Goal: Task Accomplishment & Management: Use online tool/utility

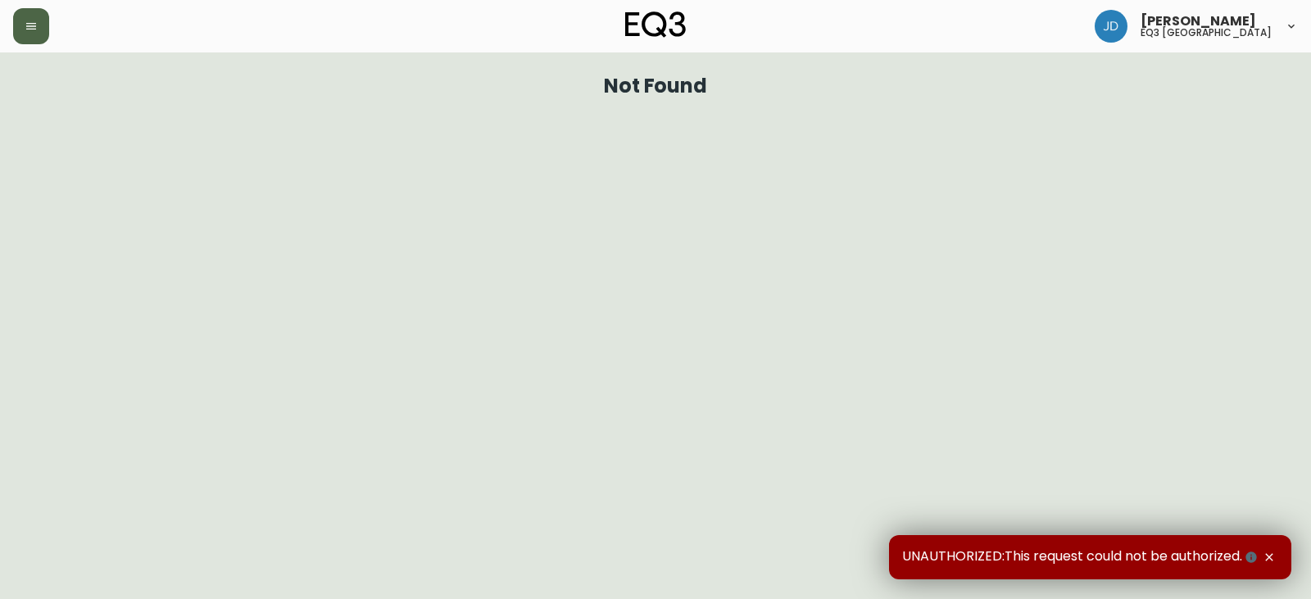
click at [30, 31] on icon "button" at bounding box center [31, 26] width 13 height 13
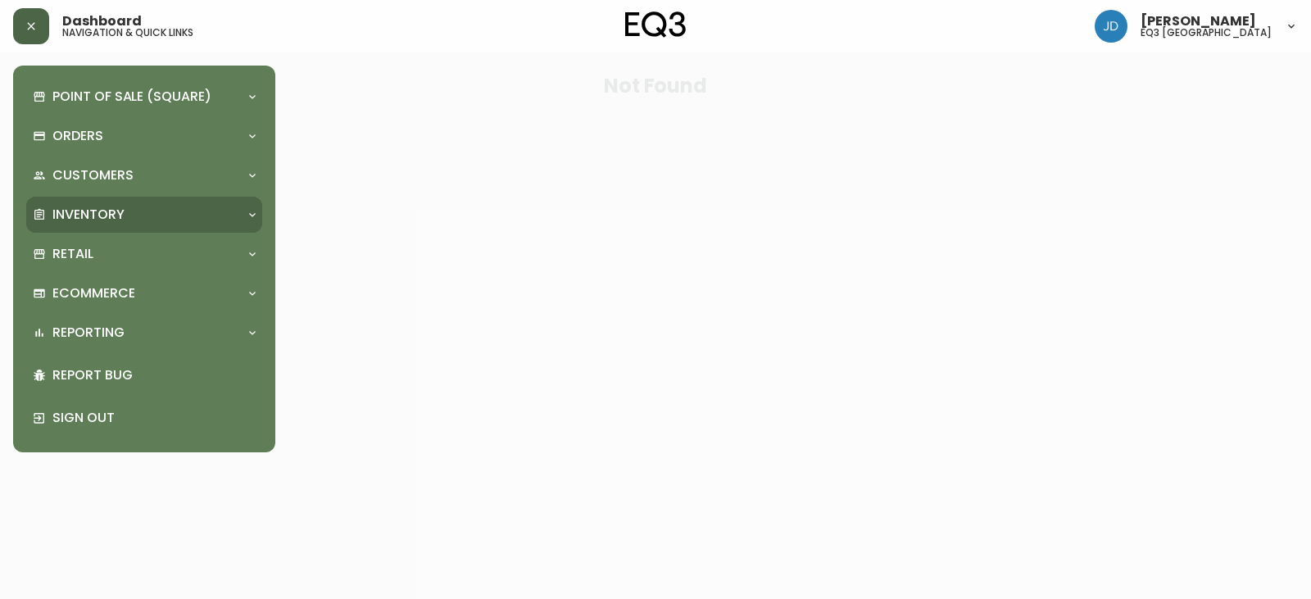
click at [121, 220] on p "Inventory" at bounding box center [88, 215] width 72 height 18
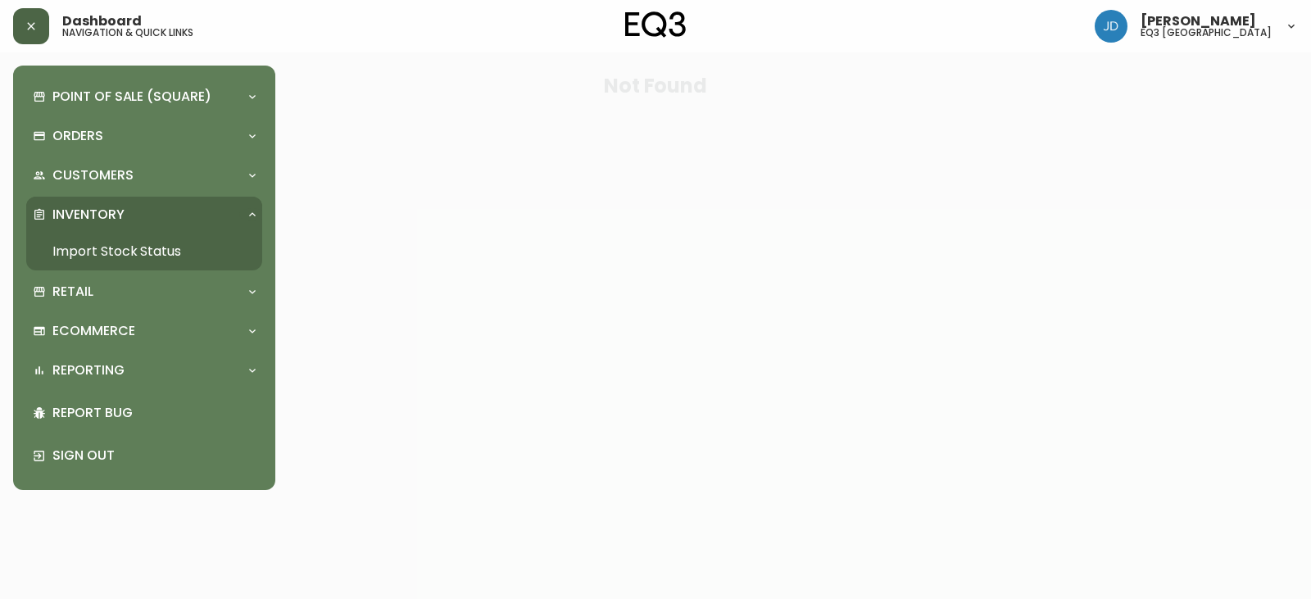
click at [124, 246] on link "Import Stock Status" at bounding box center [144, 252] width 236 height 38
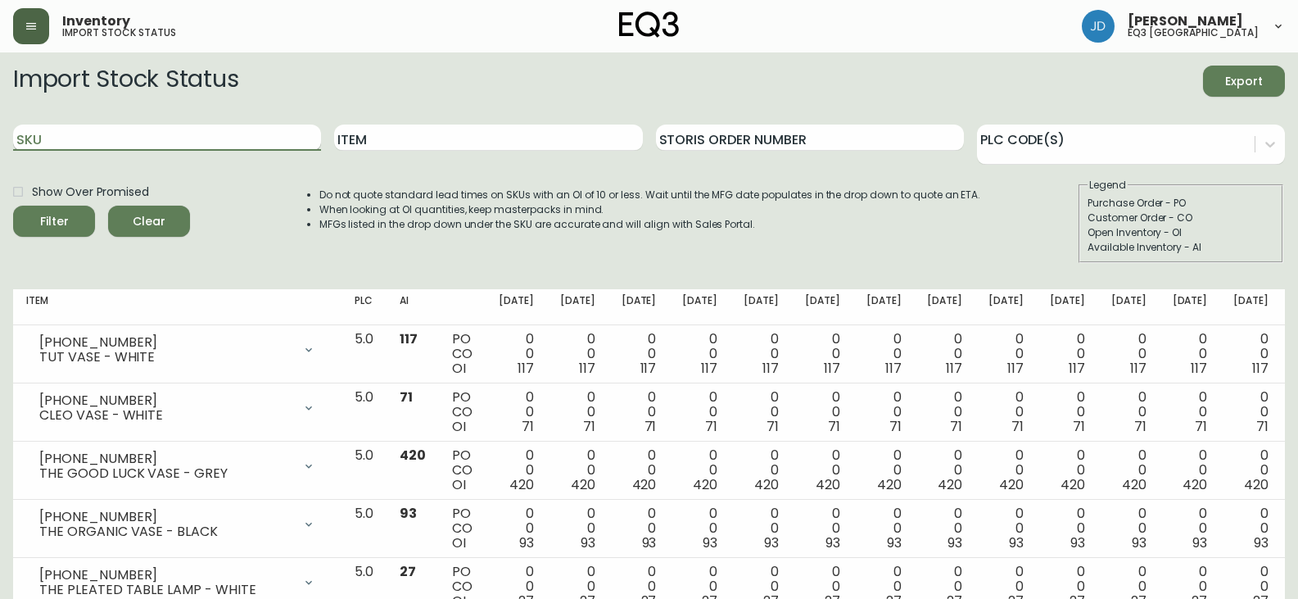
click at [224, 140] on input "SKU" at bounding box center [167, 138] width 308 height 26
type input "[PHONE_NUMBER]"
click at [13, 206] on button "Filter" at bounding box center [54, 221] width 82 height 31
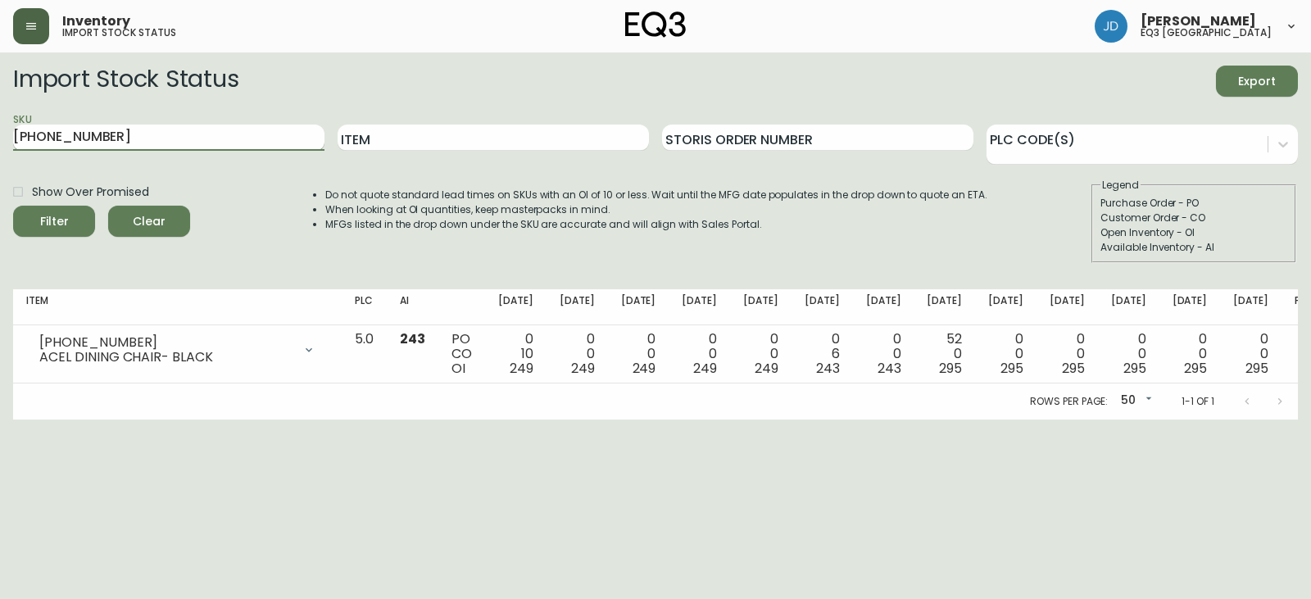
click at [201, 151] on div "SKU [PHONE_NUMBER]" at bounding box center [168, 137] width 311 height 53
drag, startPoint x: 201, startPoint y: 149, endPoint x: 187, endPoint y: 144, distance: 14.8
click at [187, 144] on input "[PHONE_NUMBER]" at bounding box center [168, 138] width 311 height 26
click at [179, 139] on input "[PHONE_NUMBER]" at bounding box center [168, 138] width 311 height 26
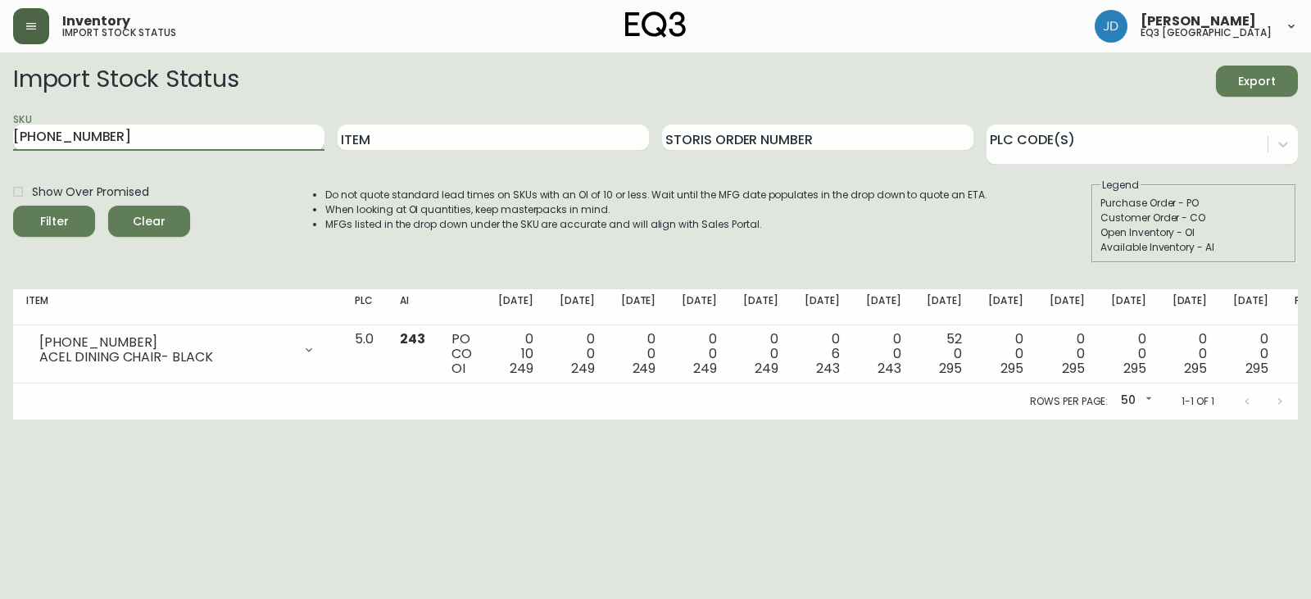
click at [180, 139] on input "[PHONE_NUMBER]" at bounding box center [168, 138] width 311 height 26
click at [13, 206] on button "Filter" at bounding box center [54, 221] width 82 height 31
